Goal: Transaction & Acquisition: Purchase product/service

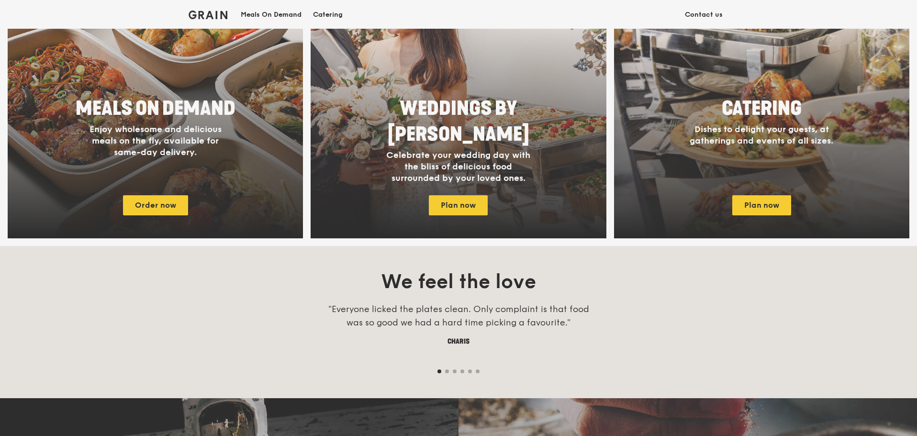
scroll to position [478, 0]
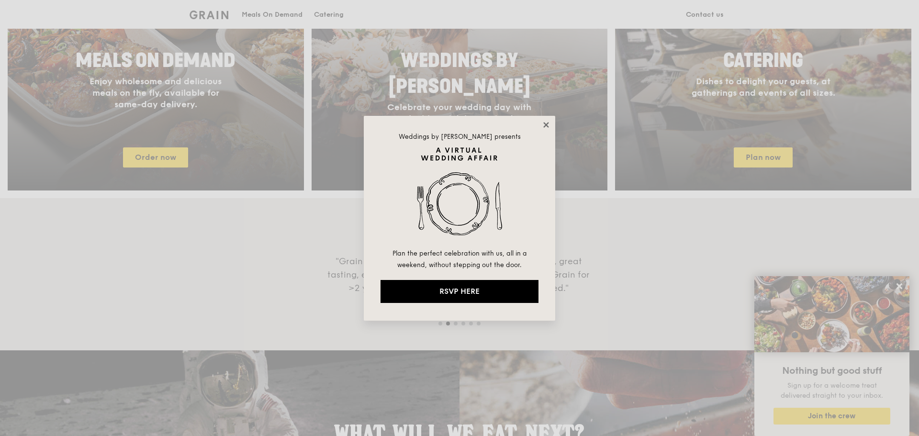
click at [548, 122] on icon at bounding box center [545, 124] width 5 height 5
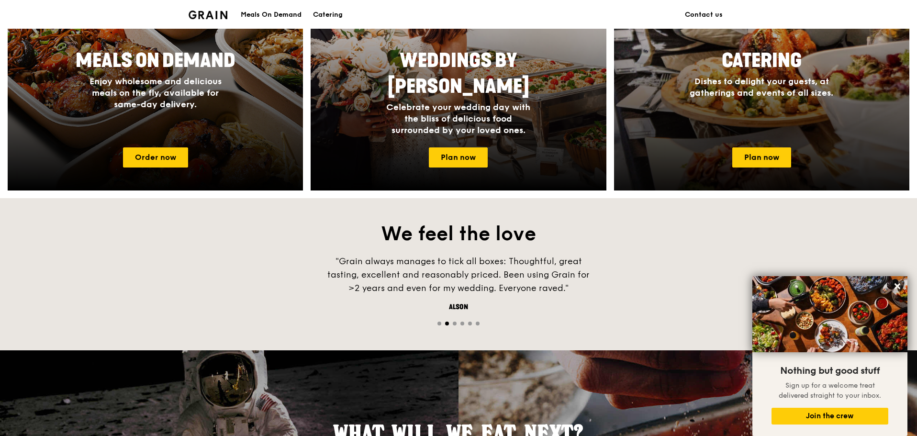
click at [742, 83] on span "Dishes to delight your guests, at gatherings and events of all sizes." at bounding box center [761, 87] width 144 height 22
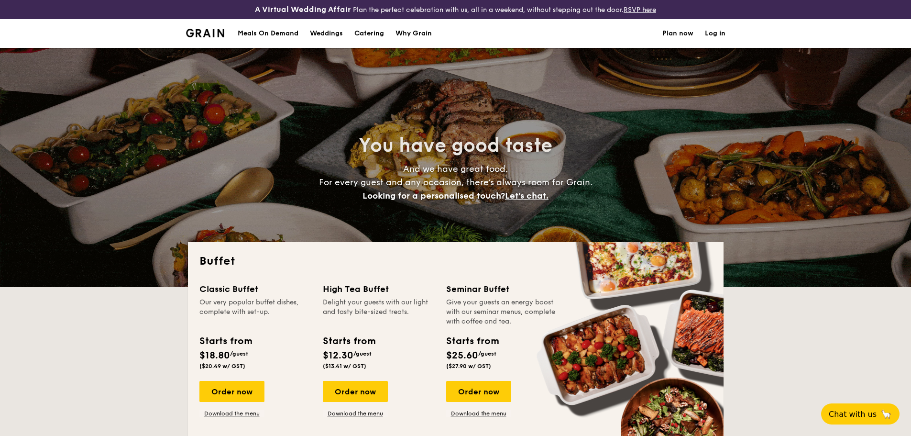
select select
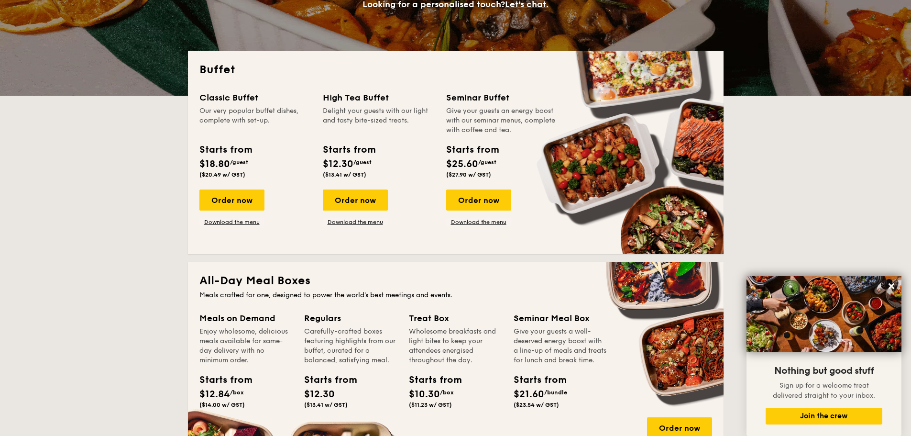
scroll to position [144, 0]
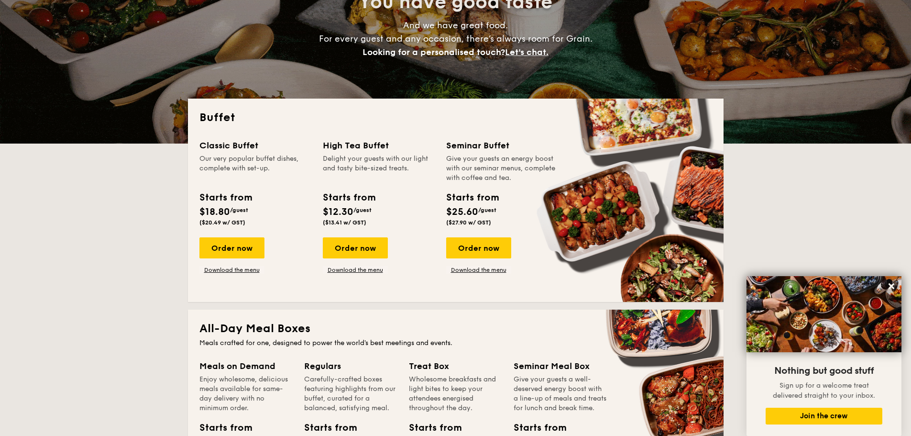
drag, startPoint x: 225, startPoint y: 145, endPoint x: 236, endPoint y: 162, distance: 20.2
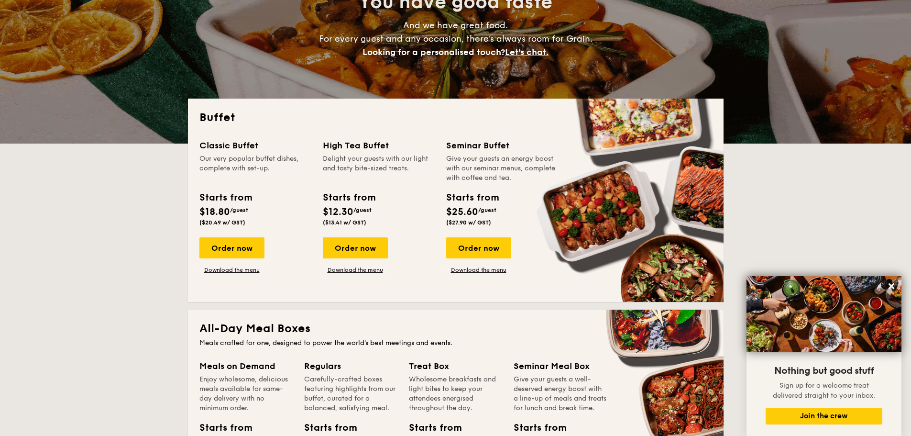
click at [225, 145] on div "Classic Buffet" at bounding box center [255, 145] width 112 height 13
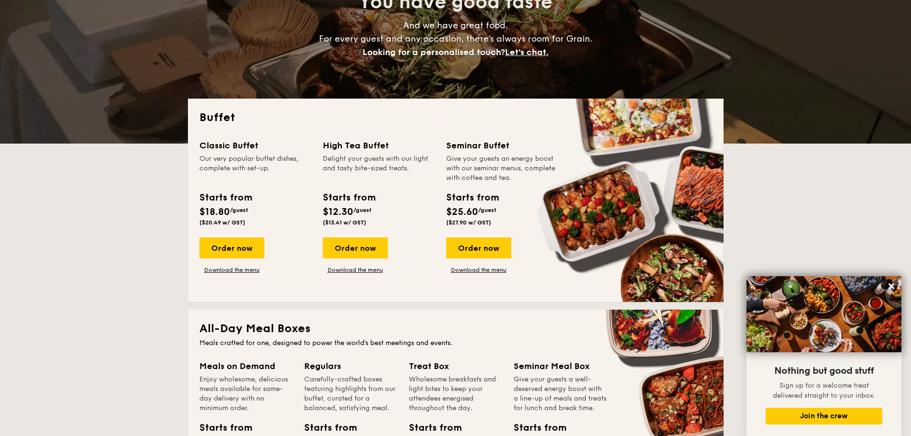
click at [248, 275] on div "Classic Buffet Our very popular buffet dishes, complete with set-up. Starts fro…" at bounding box center [455, 215] width 513 height 152
click at [248, 271] on link "Download the menu" at bounding box center [231, 270] width 65 height 8
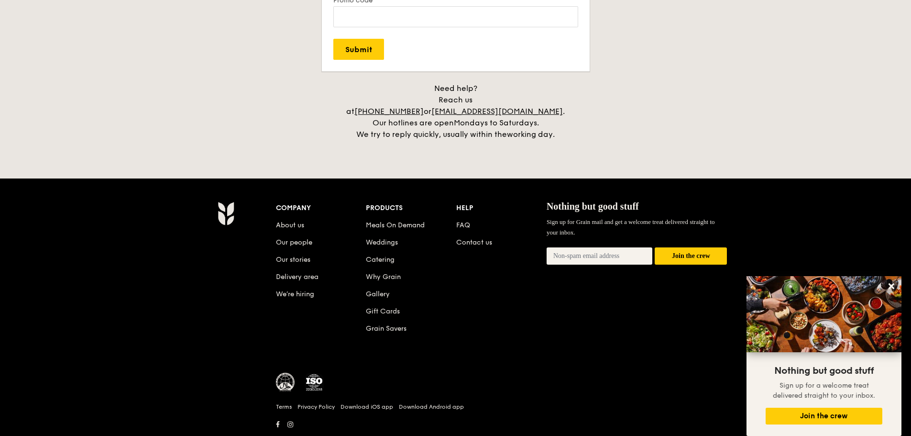
scroll to position [1984, 0]
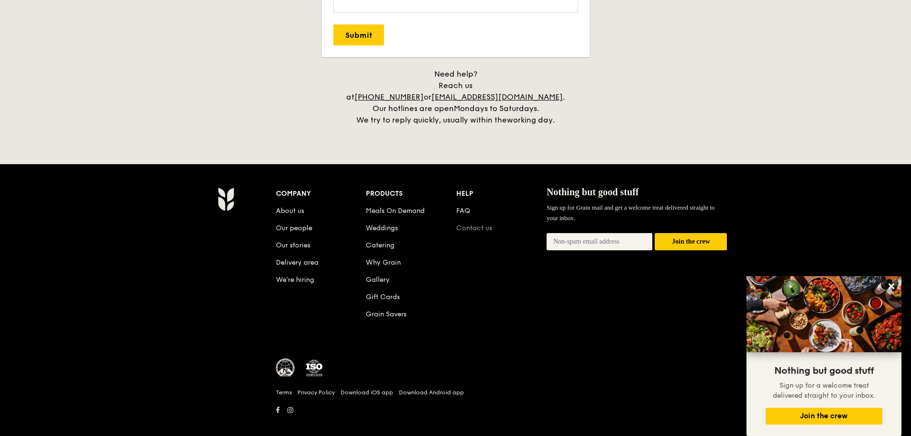
click at [477, 224] on link "Contact us" at bounding box center [474, 228] width 36 height 8
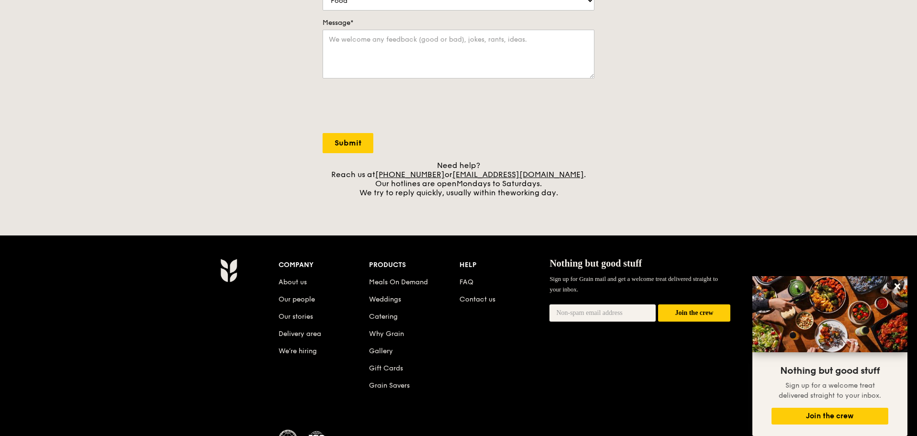
click at [507, 148] on form "Name* Email* Mobile number What is this about?* Food Service Billing/Payment Ca…" at bounding box center [458, 7] width 272 height 292
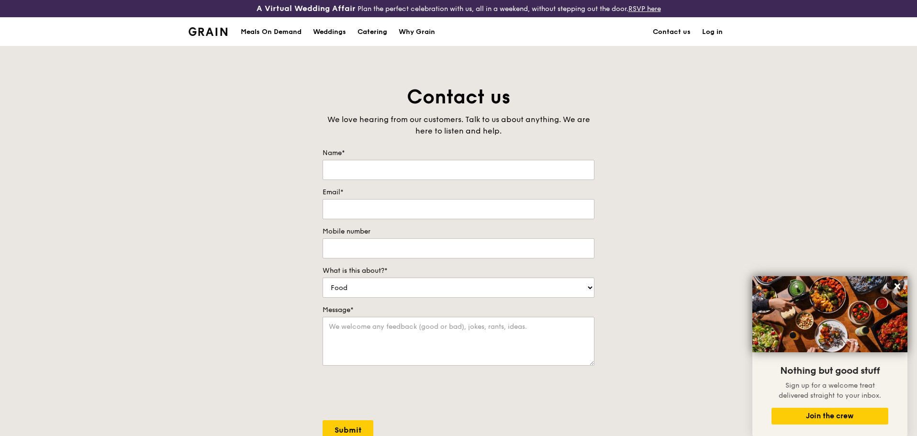
click at [379, 34] on div "Catering" at bounding box center [372, 32] width 30 height 29
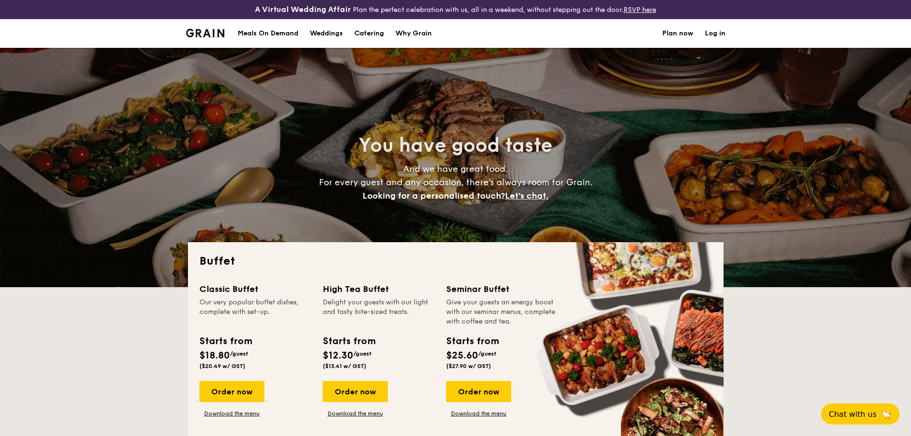
select select
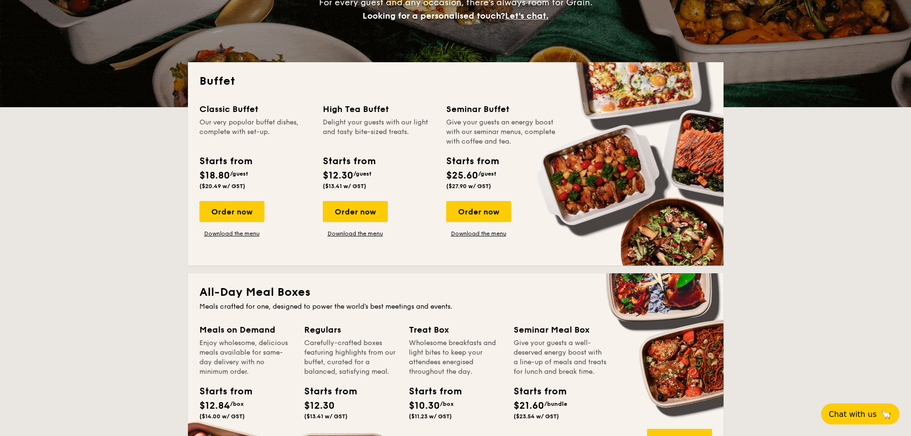
scroll to position [191, 0]
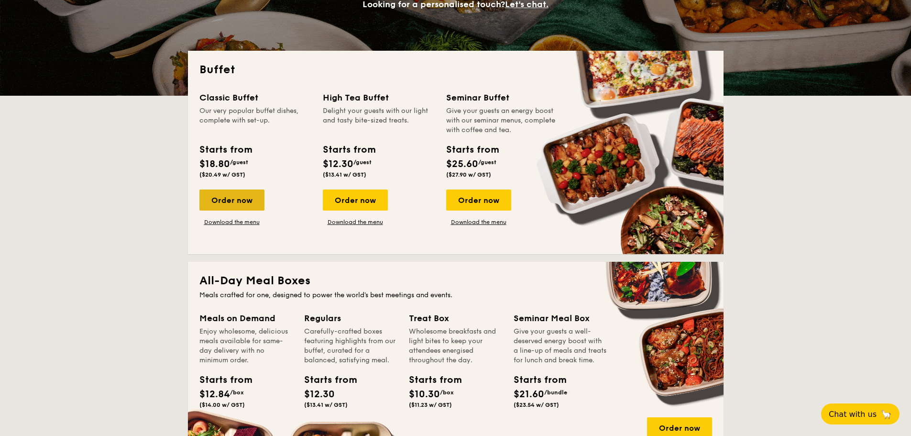
click at [216, 201] on div "Order now" at bounding box center [231, 199] width 65 height 21
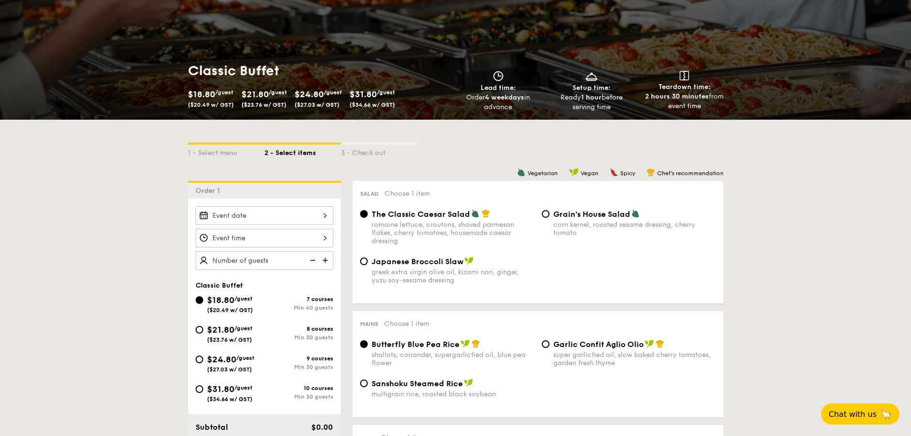
scroll to position [144, 0]
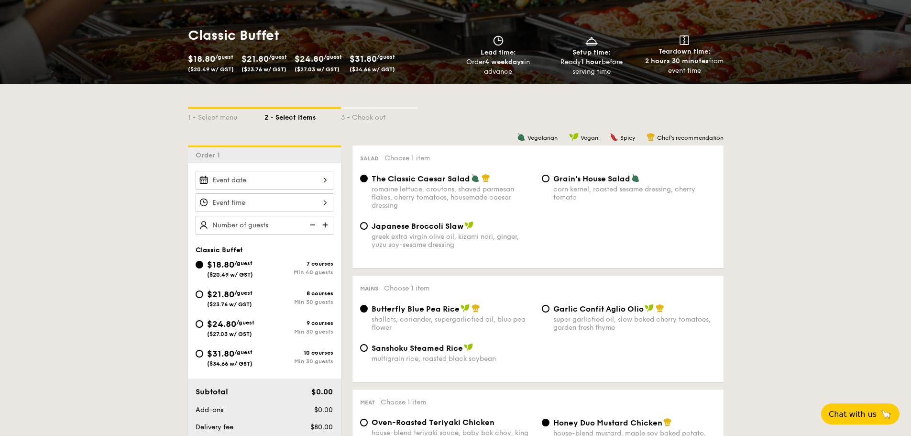
click at [315, 182] on div at bounding box center [265, 180] width 138 height 19
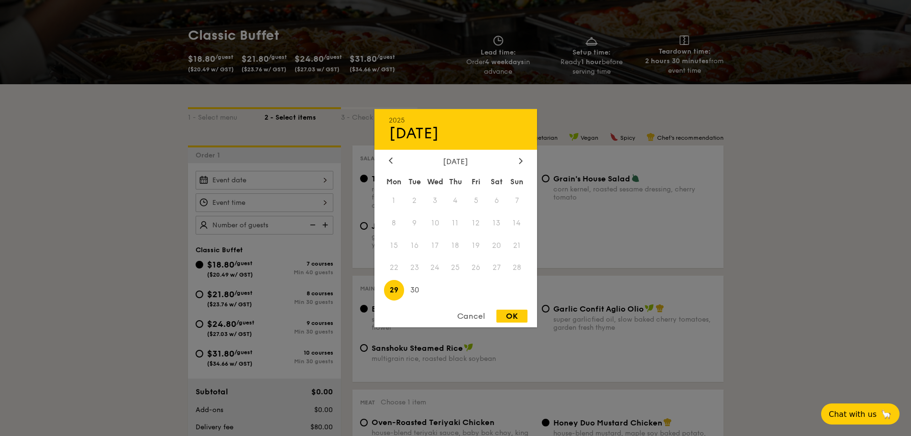
click at [501, 274] on span "27" at bounding box center [497, 267] width 21 height 21
click at [465, 315] on div "Cancel" at bounding box center [471, 316] width 47 height 13
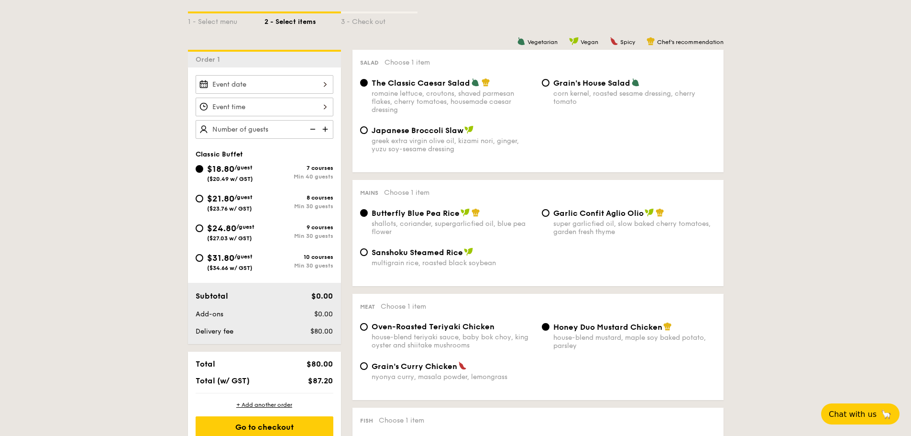
scroll to position [287, 0]
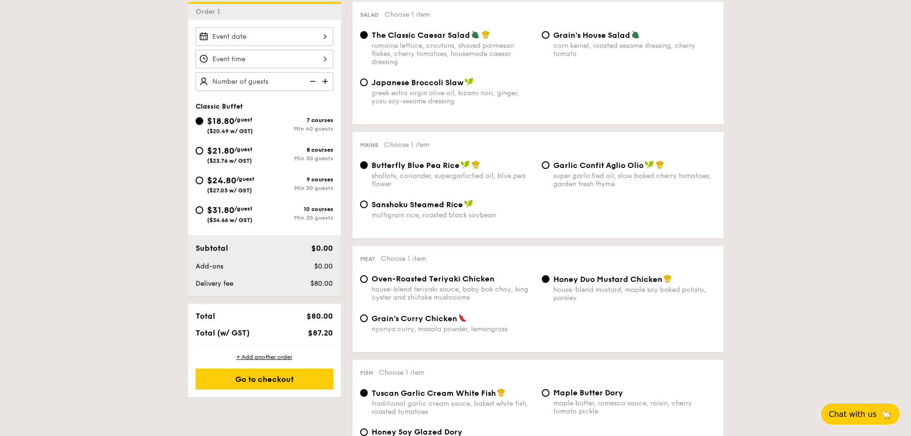
click at [203, 153] on div "$21.80 /guest ($23.76 w/ GST)" at bounding box center [230, 154] width 69 height 20
click at [203, 153] on input "$21.80 /guest ($23.76 w/ GST) 8 courses Min 30 guests" at bounding box center [200, 151] width 8 height 8
radio input "true"
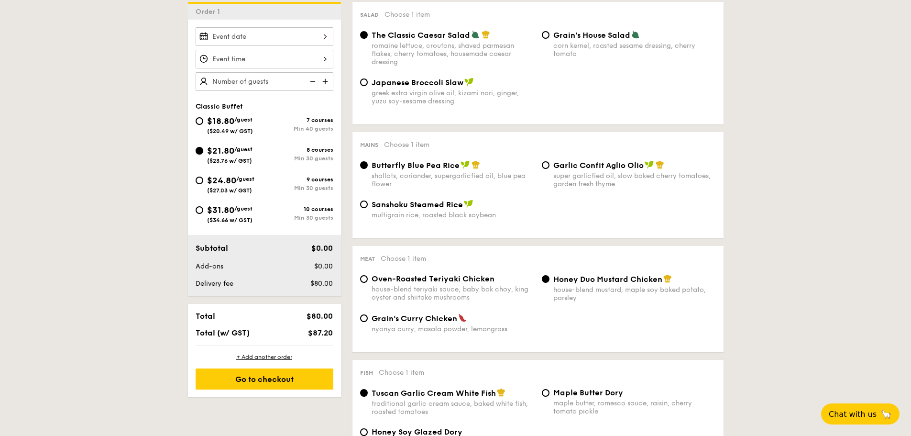
radio input "true"
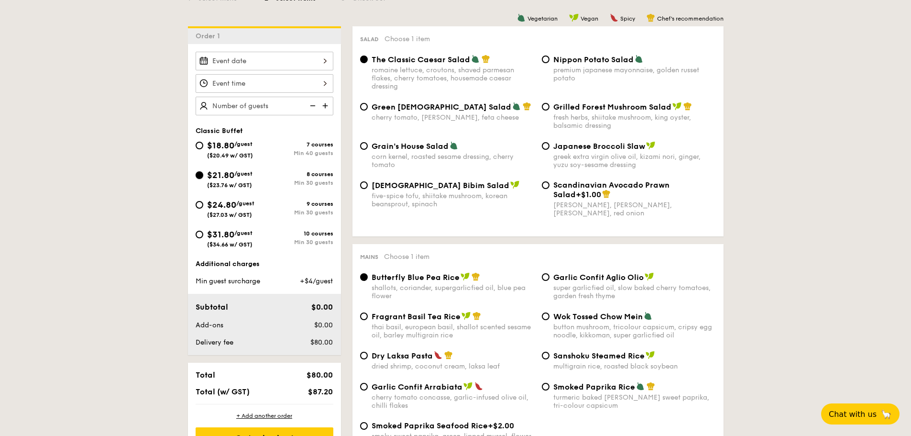
scroll to position [191, 0]
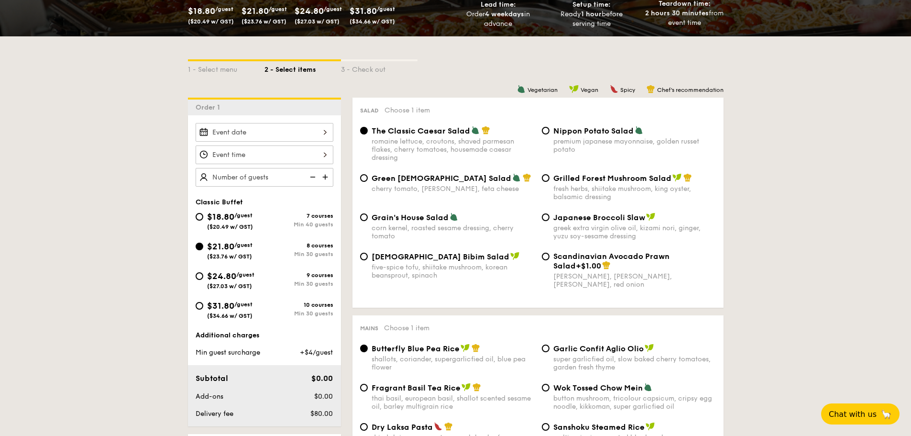
click at [318, 132] on div at bounding box center [265, 132] width 138 height 19
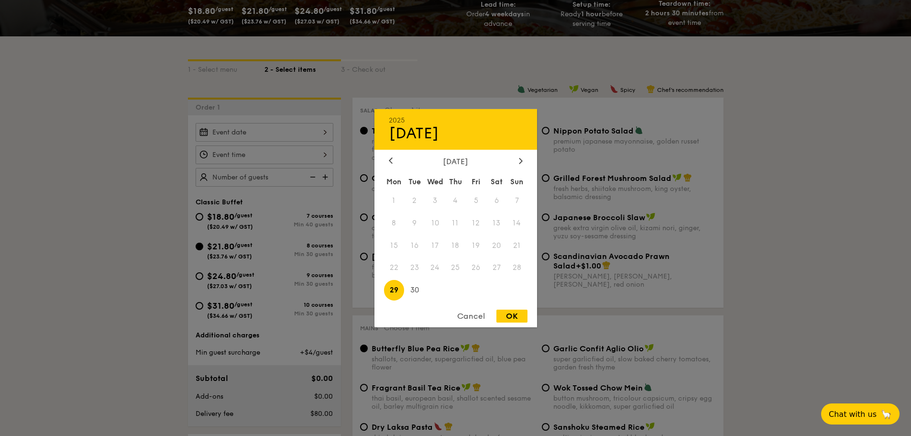
click at [504, 268] on span "27" at bounding box center [497, 267] width 21 height 21
click at [470, 310] on div "Cancel" at bounding box center [471, 316] width 47 height 13
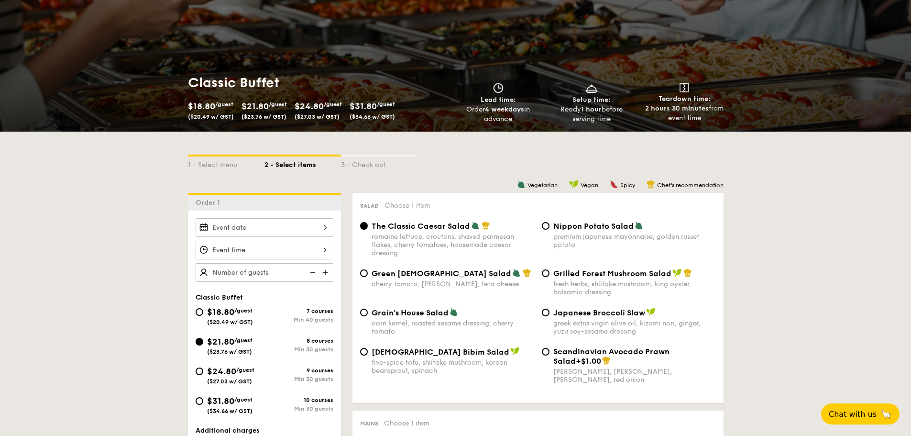
scroll to position [96, 0]
click at [270, 229] on div at bounding box center [265, 228] width 138 height 19
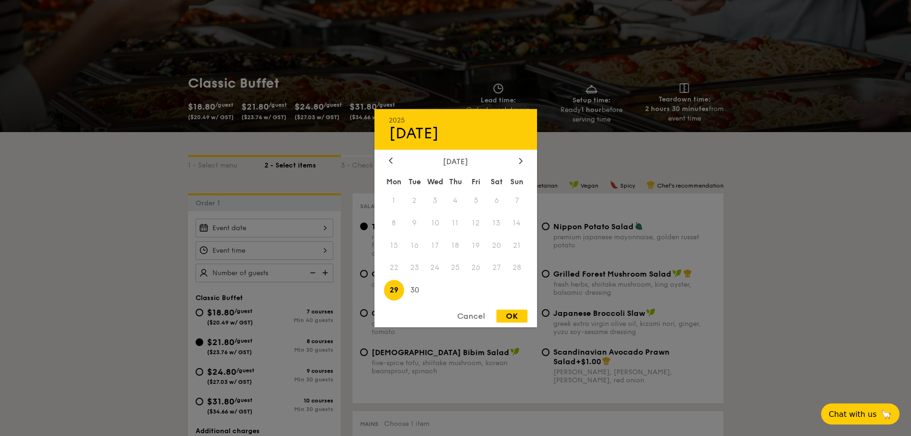
click at [468, 318] on div "Cancel" at bounding box center [471, 316] width 47 height 13
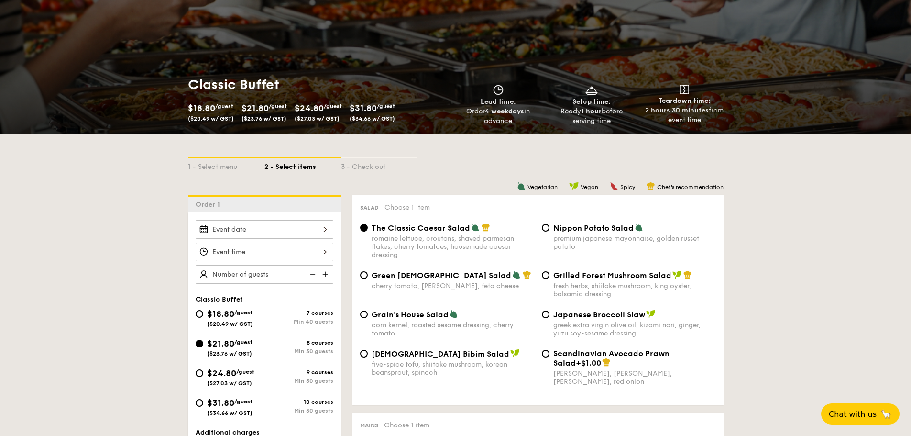
scroll to position [48, 0]
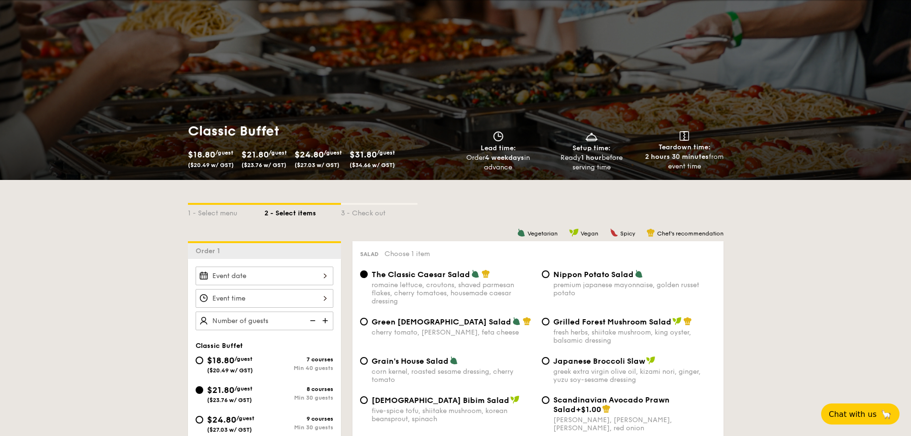
click at [295, 280] on div at bounding box center [265, 275] width 138 height 19
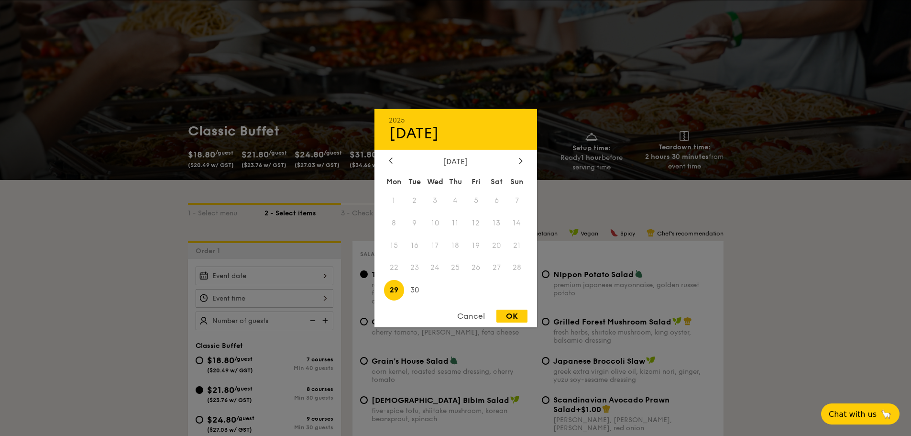
click at [473, 317] on div "Cancel" at bounding box center [471, 316] width 47 height 13
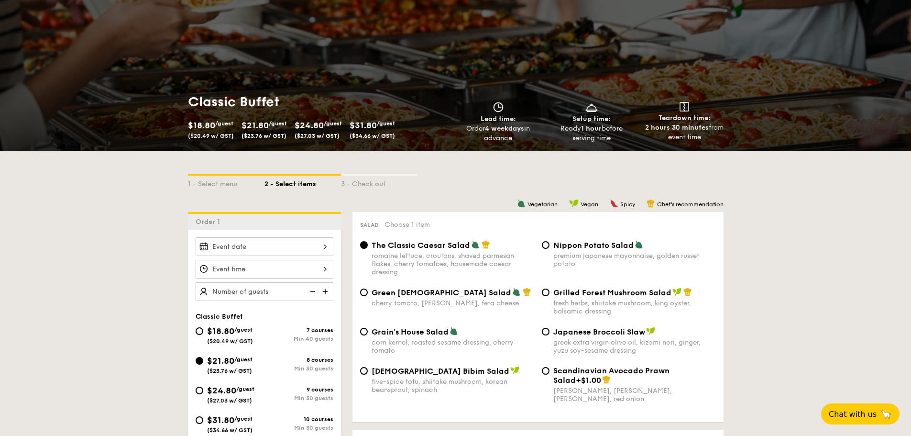
scroll to position [79, 0]
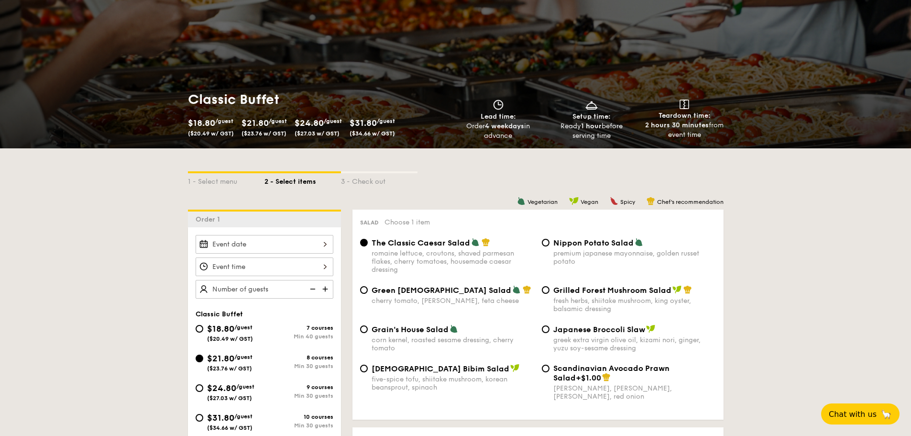
click at [313, 245] on div at bounding box center [265, 244] width 138 height 19
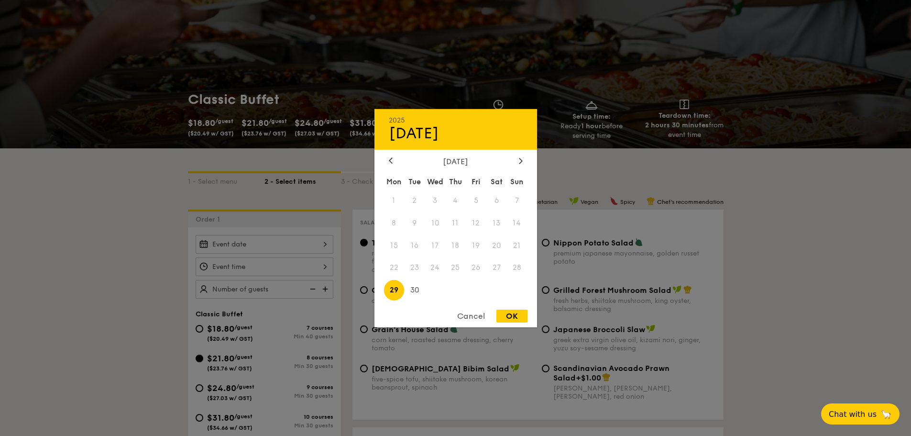
click at [475, 310] on div "Cancel" at bounding box center [471, 316] width 47 height 13
